Goal: Information Seeking & Learning: Learn about a topic

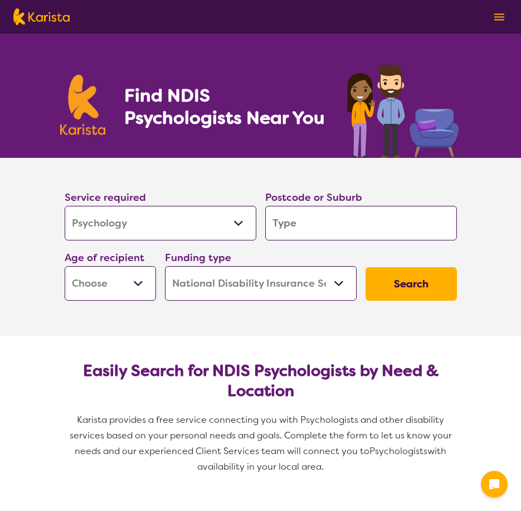
select select "Psychology"
select select "NDIS"
select select "Psychology"
select select "NDIS"
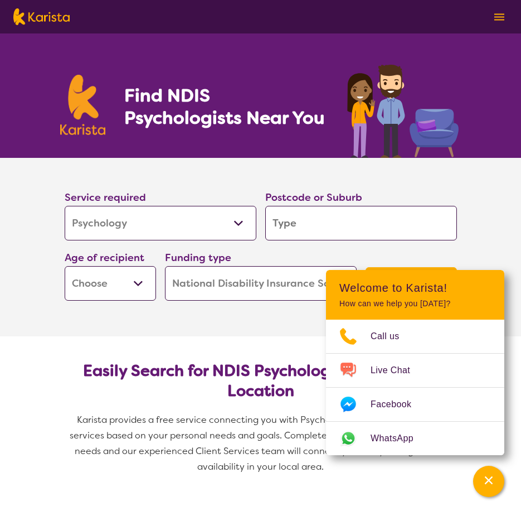
click at [296, 225] on input "search" at bounding box center [361, 223] width 192 height 35
type input "H"
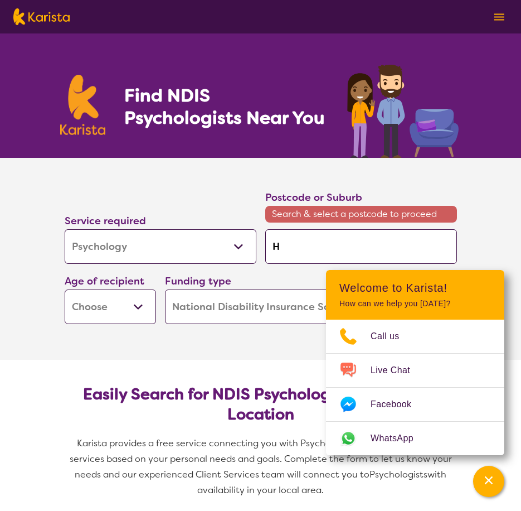
type input "Ha"
type input "Haw"
type input "Hawt"
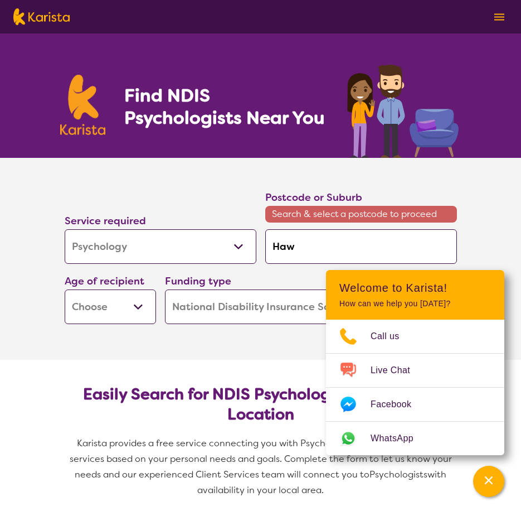
type input "Hawt"
type input "Hawth"
type input "Hawtho"
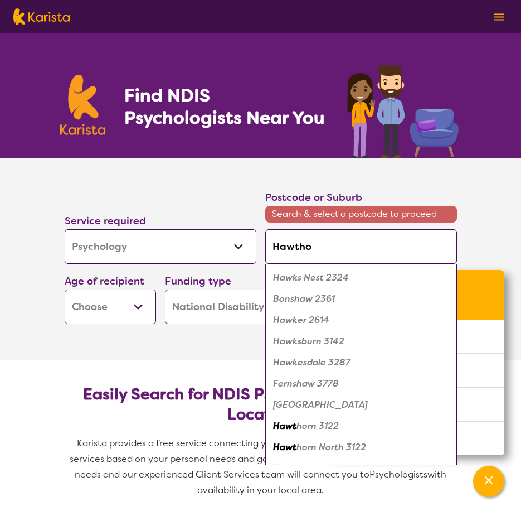
type input "Hawthor"
type input "Hawthorn"
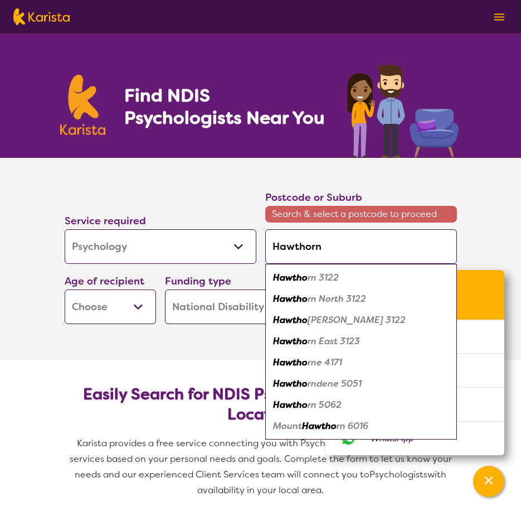
type input "Hawthornd"
type input "Hawthornde"
type input "Hawthornden"
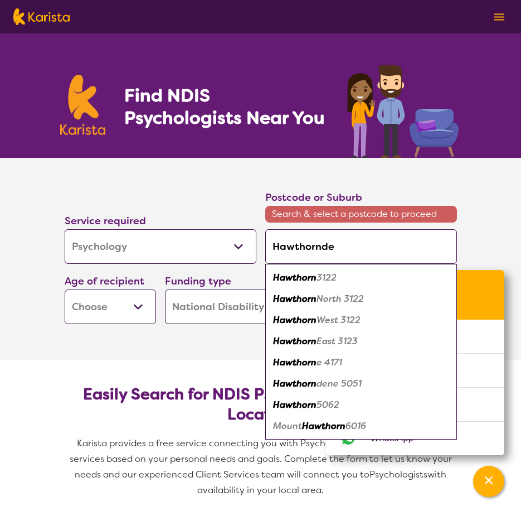
type input "Hawthornden"
type input "Hawthorndene"
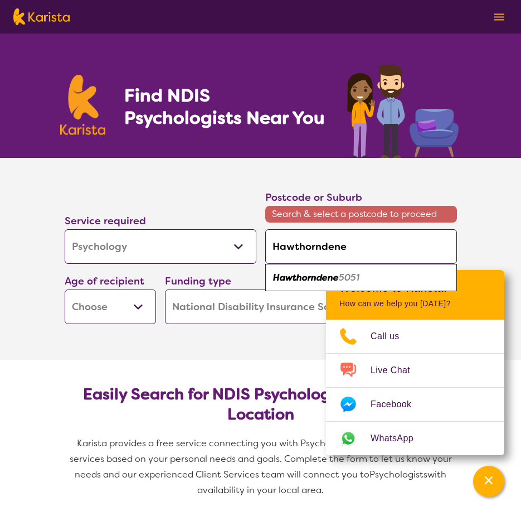
click at [339, 278] on em "5051" at bounding box center [349, 278] width 21 height 12
type input "5051"
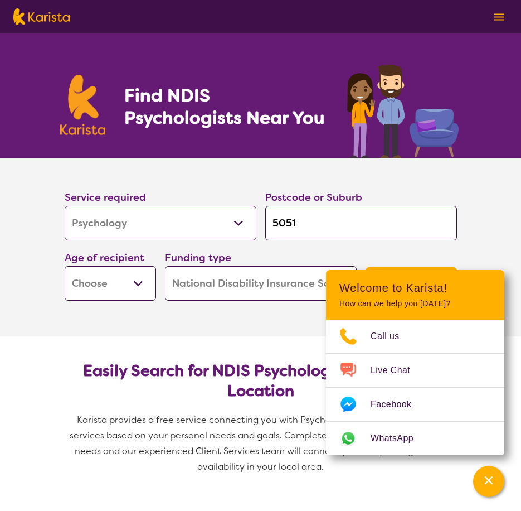
click at [128, 281] on select "Early Childhood - 0 to 9 Child - 10 to 11 Adolescent - 12 to 17 Adult - 18 to 6…" at bounding box center [110, 283] width 91 height 35
select select "AS"
click at [65, 266] on select "Early Childhood - 0 to 9 Child - 10 to 11 Adolescent - 12 to 17 Adult - 18 to 6…" at bounding box center [110, 283] width 91 height 35
select select "AS"
click at [242, 329] on section "Service required Allied Health Assistant Assessment ([MEDICAL_DATA] or [MEDICAL…" at bounding box center [261, 247] width 446 height 178
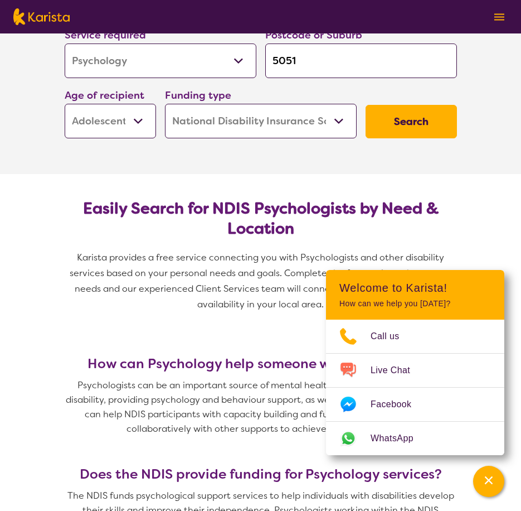
scroll to position [167, 0]
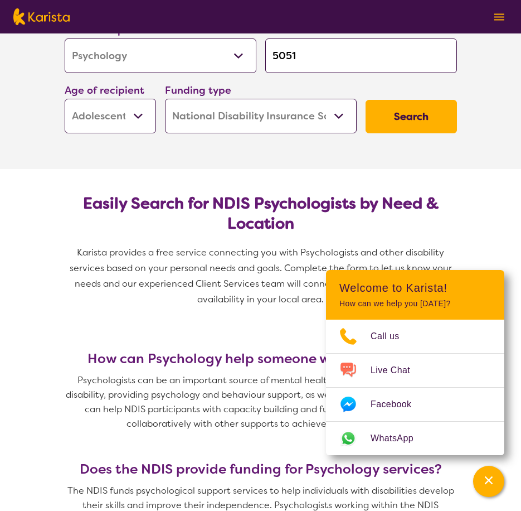
click at [410, 116] on button "Search" at bounding box center [411, 116] width 91 height 33
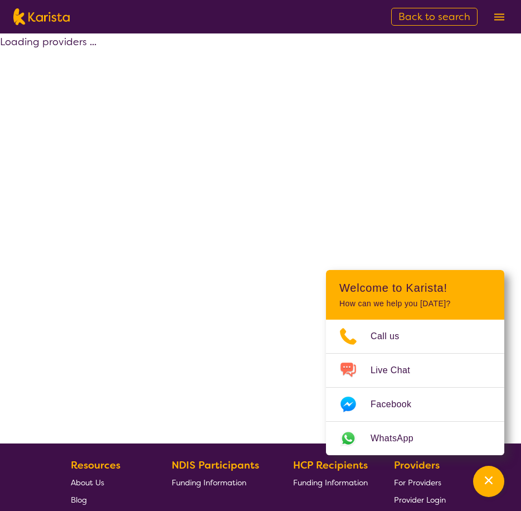
select select "by_score"
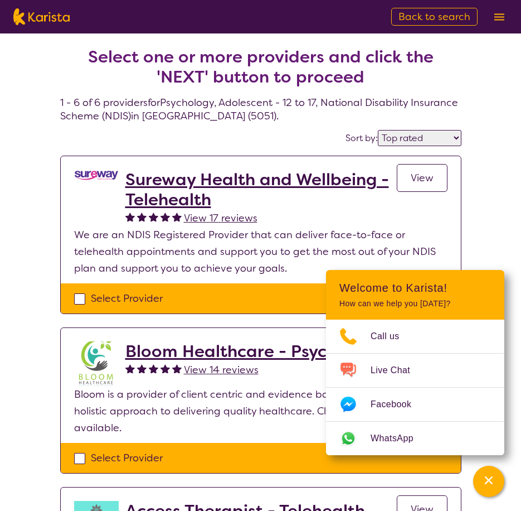
click at [229, 178] on h2 "Sureway Health and Wellbeing - Telehealth" at bounding box center [261, 190] width 272 height 40
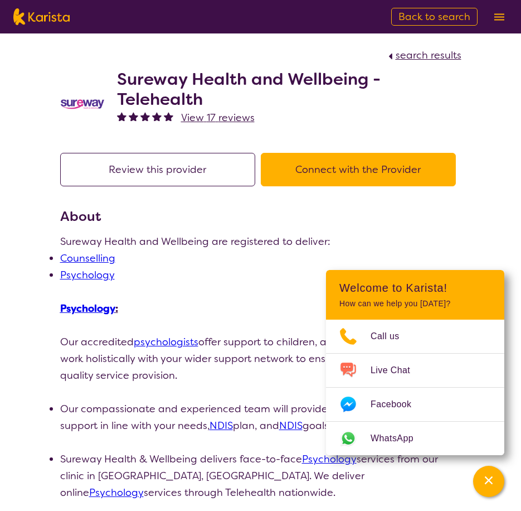
select select "by_score"
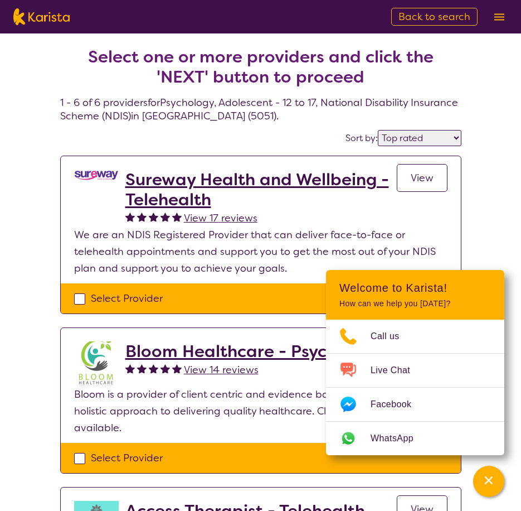
click at [442, 138] on select "Highly reviewed Top rated" at bounding box center [420, 138] width 84 height 16
click at [443, 138] on select "Highly reviewed Top rated" at bounding box center [420, 138] width 84 height 16
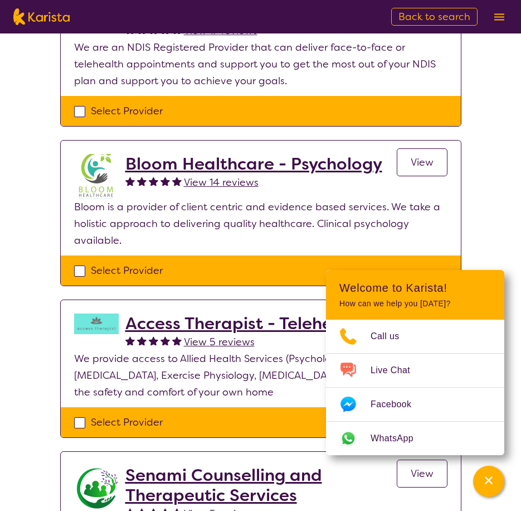
scroll to position [223, 0]
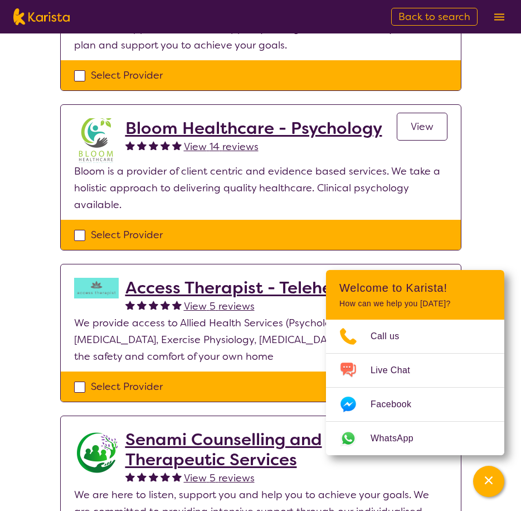
click at [244, 127] on h2 "Bloom Healthcare - Psychology" at bounding box center [253, 128] width 257 height 20
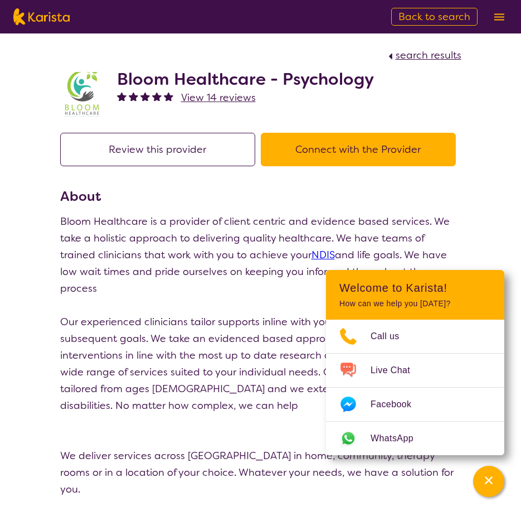
scroll to position [223, 0]
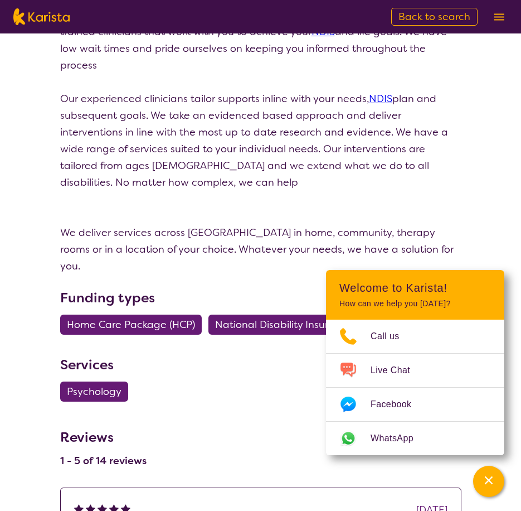
select select "by_score"
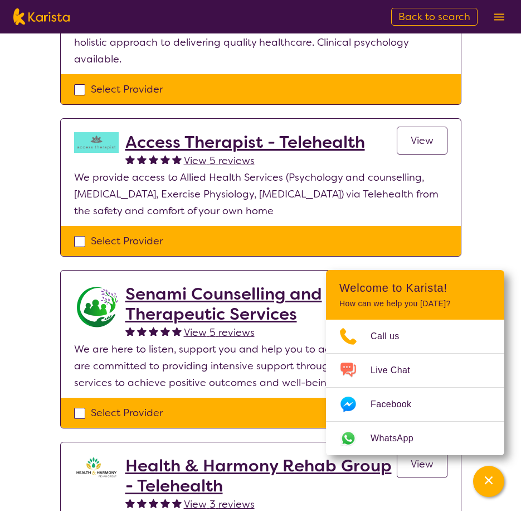
scroll to position [390, 0]
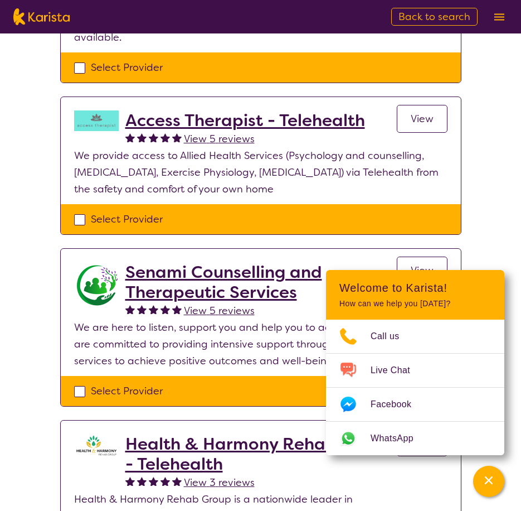
click at [237, 113] on h2 "Access Therapist - Telehealth" at bounding box center [245, 120] width 240 height 20
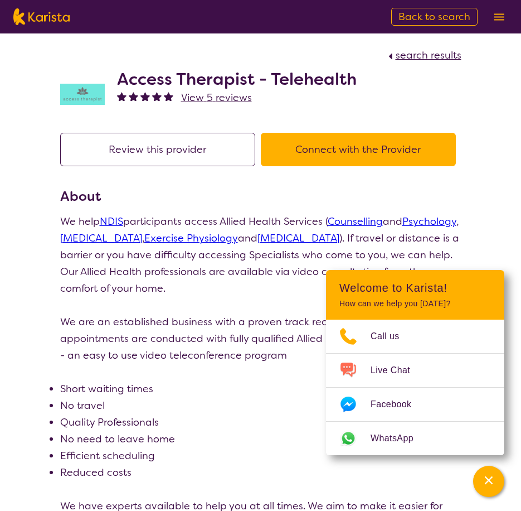
select select "by_score"
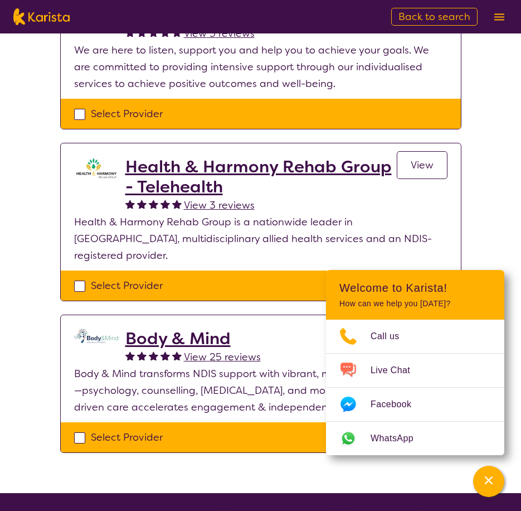
scroll to position [669, 0]
